Goal: Transaction & Acquisition: Book appointment/travel/reservation

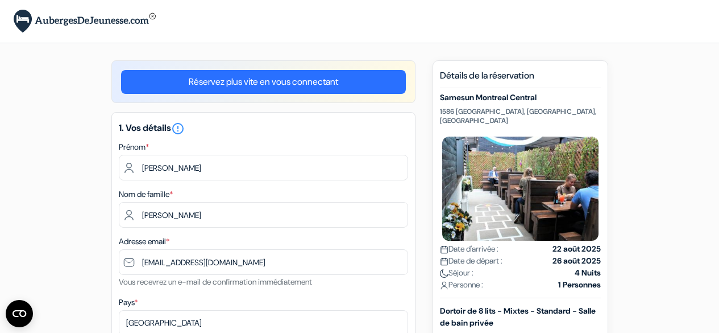
select select "23"
select select "06"
select select "2026"
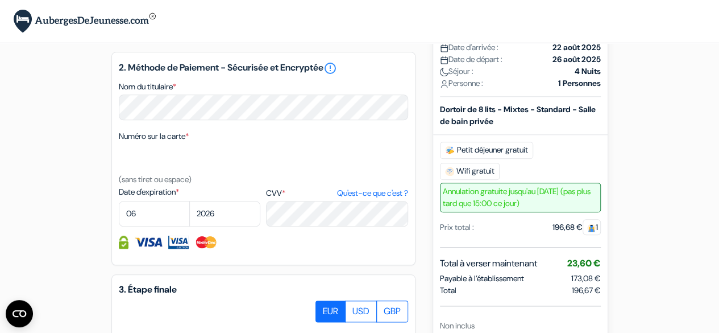
scroll to position [496, 0]
click at [192, 167] on div at bounding box center [263, 157] width 289 height 28
click at [180, 142] on label "Numéro sur la carte *" at bounding box center [154, 136] width 70 height 12
click at [0, 0] on textarea "Nom du titulaire *" at bounding box center [0, 0] width 0 height 0
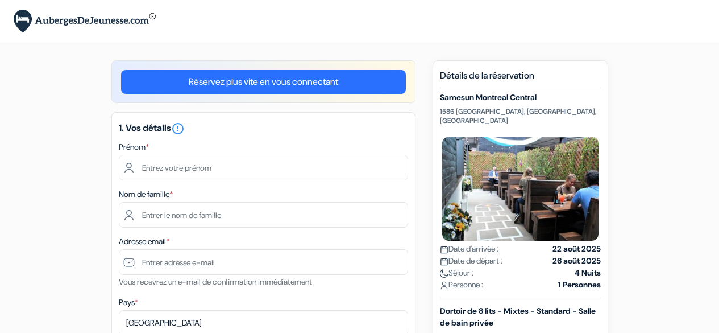
scroll to position [496, 0]
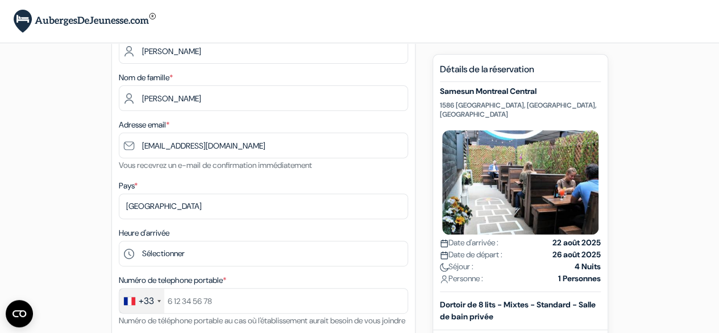
scroll to position [121, 0]
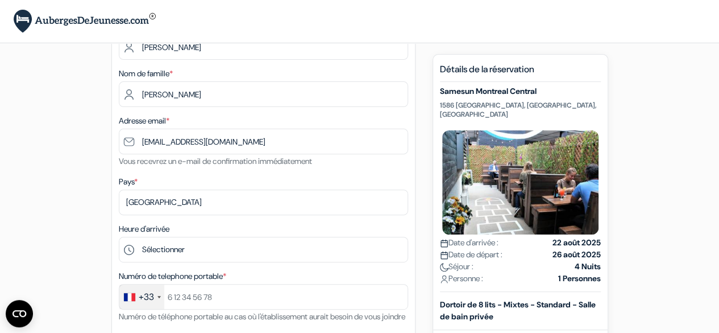
type input "[EMAIL_ADDRESS][DOMAIN_NAME]"
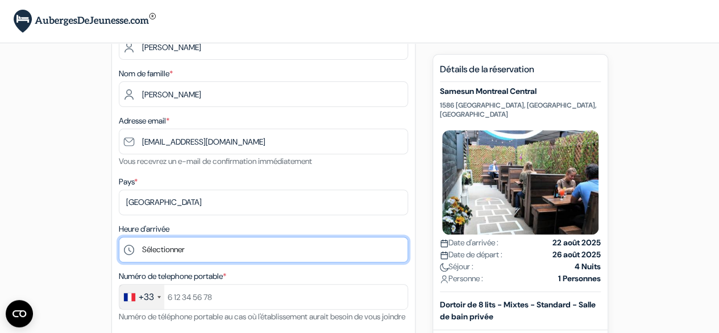
click at [214, 258] on select "Sélectionner 1:00 2:00 3:00 4:00 5:00 6:00 7:00 8:00 9:00 10:00 11:00 12:00 13:…" at bounding box center [263, 249] width 289 height 26
select select "23"
click at [119, 238] on select "Sélectionner 1:00 2:00 3:00 4:00 5:00 6:00 7:00 8:00 9:00 10:00 11:00 12:00 13:…" at bounding box center [263, 249] width 289 height 26
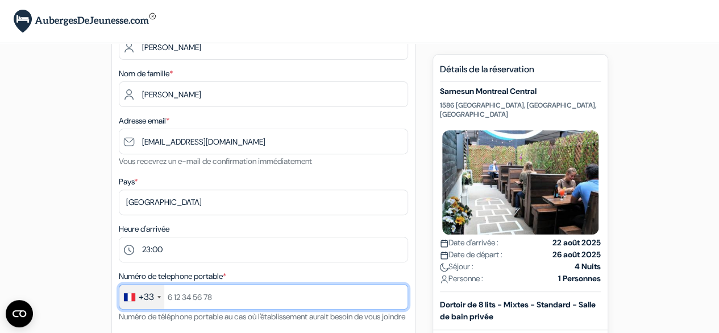
click at [190, 294] on input "text" at bounding box center [263, 297] width 289 height 26
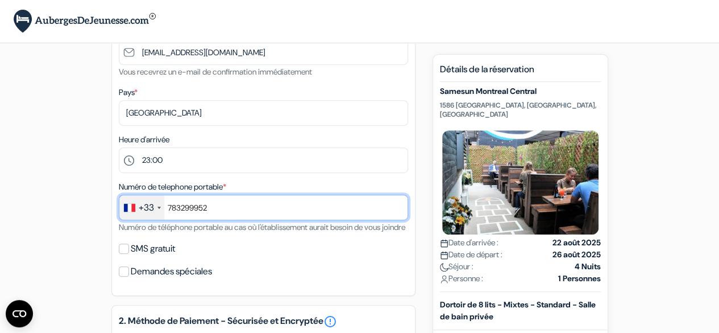
scroll to position [214, 0]
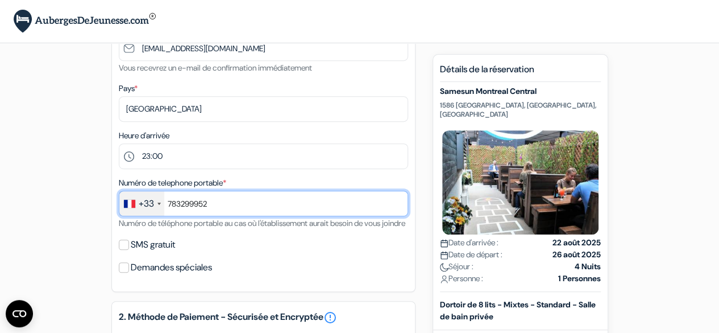
type input "783299952"
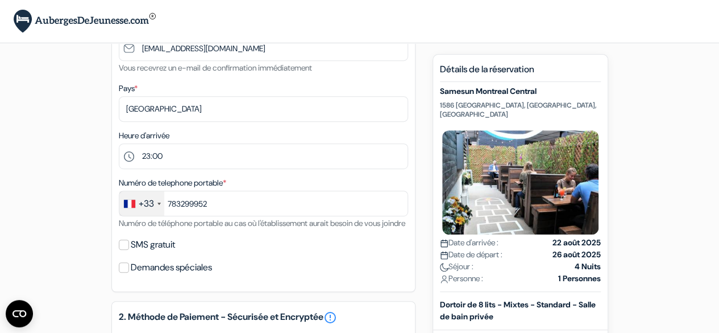
click at [130, 252] on div "SMS gratuit" at bounding box center [263, 244] width 289 height 16
click at [119, 250] on input "SMS gratuit" at bounding box center [124, 244] width 10 height 10
checkbox input "true"
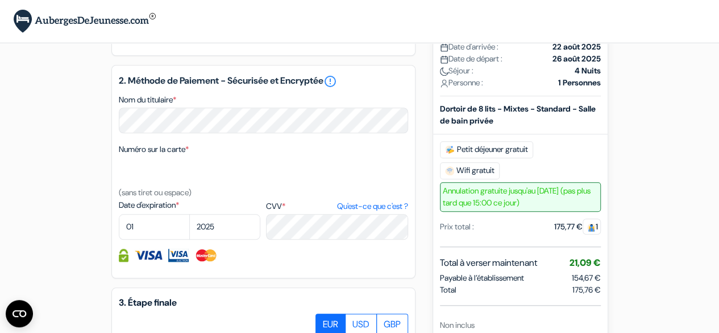
scroll to position [484, 0]
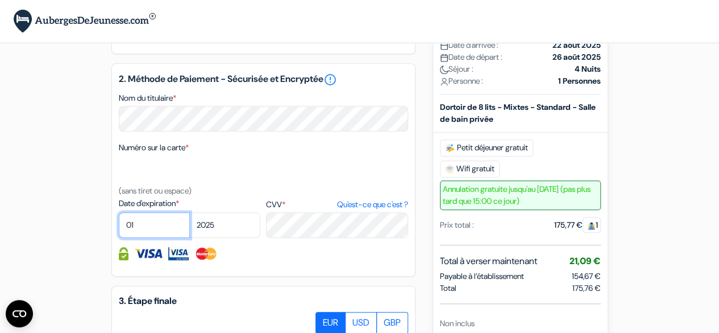
click at [165, 237] on select "01 02 03 04 05 06 07 08 09 10 11 12" at bounding box center [154, 225] width 71 height 26
select select "06"
click at [119, 228] on select "01 02 03 04 05 06 07 08 09 10 11 12" at bounding box center [154, 225] width 71 height 26
click at [222, 238] on select "2025 2026 2027 2028 2029 2030 2031 2032 2033 2034 2035 2036 2037 2038 2039 2040…" at bounding box center [224, 225] width 71 height 26
select select "2026"
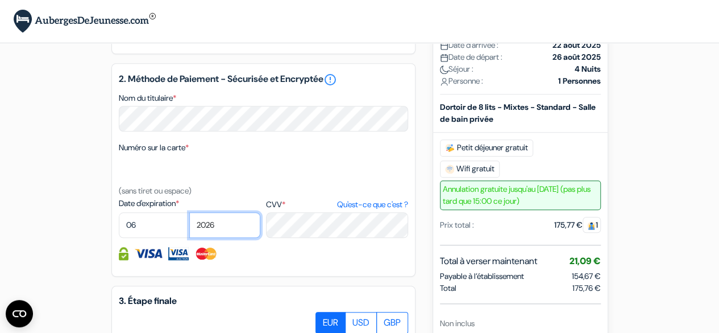
click at [189, 228] on select "2025 2026 2027 2028 2029 2030 2031 2032 2033 2034 2035 2036 2037 2038 2039 2040…" at bounding box center [224, 225] width 71 height 26
click at [299, 213] on div "CVV * Qu'est-ce que c'est ?" at bounding box center [337, 217] width 142 height 40
click at [289, 210] on label "CVV * Qu'est-ce que c'est ?" at bounding box center [337, 204] width 142 height 12
click at [0, 0] on textarea "Nom du titulaire *" at bounding box center [0, 0] width 0 height 0
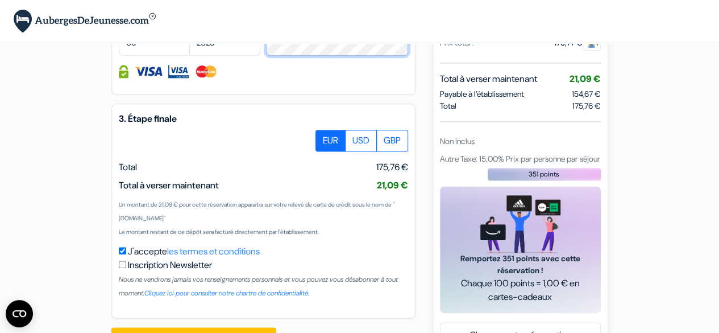
scroll to position [717, 0]
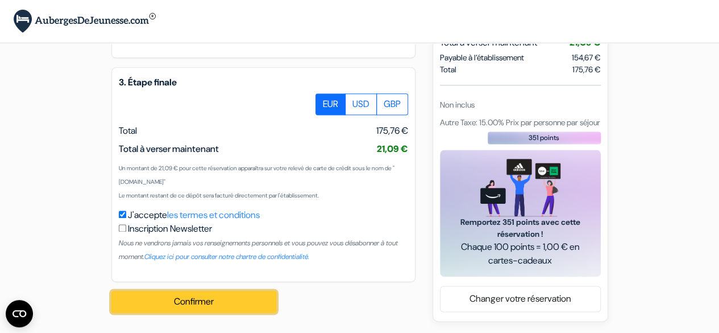
click at [179, 303] on button "Confirmer Loading..." at bounding box center [193, 302] width 165 height 22
